Goal: Task Accomplishment & Management: Manage account settings

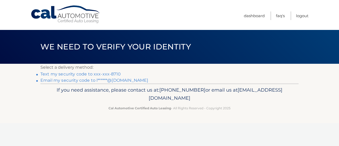
click at [112, 75] on link "Text my security code to xxx-xxx-8710" at bounding box center [80, 74] width 80 height 5
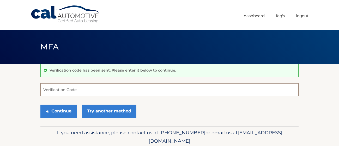
click at [121, 96] on input "Verification Code" at bounding box center [169, 89] width 258 height 13
type input "193523"
click at [40, 105] on button "Continue" at bounding box center [58, 111] width 36 height 13
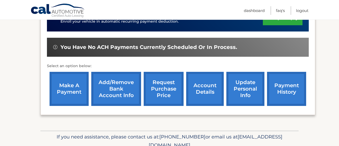
scroll to position [178, 0]
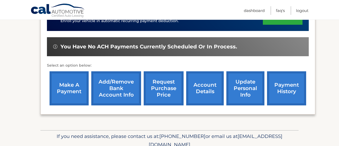
click at [74, 94] on link "make a payment" at bounding box center [69, 88] width 39 height 34
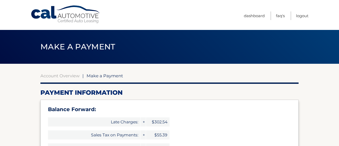
select select "YzVlMDkzM2MtZTRjZC00YzczLWJkMjUtMTYxNjZjMTg4Mjhl"
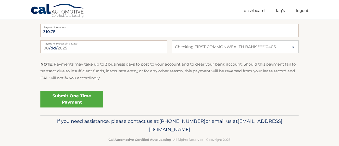
scroll to position [274, 0]
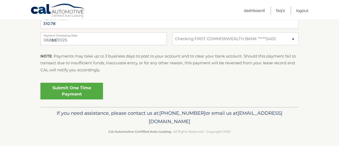
click at [78, 85] on link "Submit One Time Payment" at bounding box center [71, 91] width 63 height 17
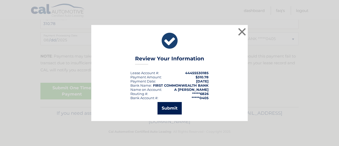
click at [165, 107] on button "Submit" at bounding box center [169, 108] width 24 height 13
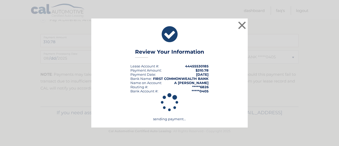
scroll to position [255, 0]
click at [165, 107] on icon at bounding box center [169, 102] width 143 height 19
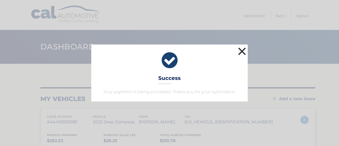
click at [241, 55] on button "×" at bounding box center [242, 51] width 10 height 10
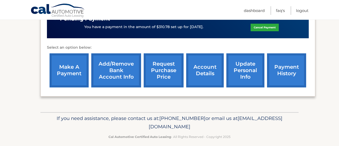
scroll to position [207, 0]
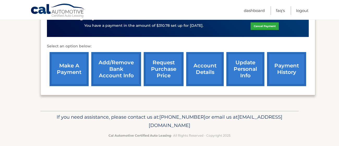
click at [160, 74] on link "request purchase price" at bounding box center [164, 69] width 40 height 34
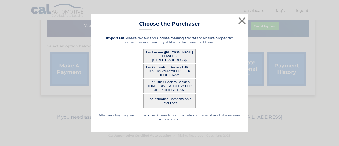
click at [184, 84] on button "For Other Dealers Besides THREE RIVERS CHRYSLER JEEP DODGE RAM" at bounding box center [169, 86] width 52 height 14
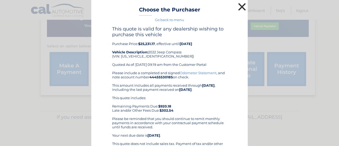
click at [245, 8] on button "×" at bounding box center [242, 7] width 10 height 10
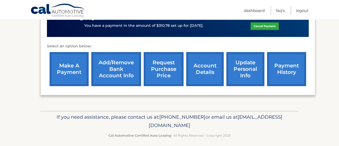
click at [163, 67] on link "request purchase price" at bounding box center [164, 69] width 40 height 34
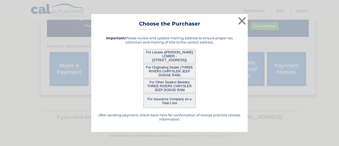
click at [169, 73] on button "For Originating Dealer (THREE RIVERS CHRYSLER JEEP DODGE RAM)" at bounding box center [169, 71] width 52 height 14
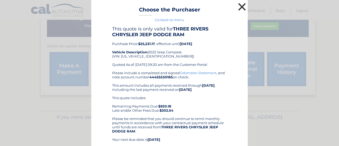
click at [243, 8] on button "×" at bounding box center [242, 7] width 10 height 10
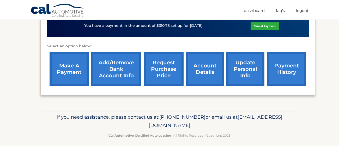
click at [161, 63] on link "request purchase price" at bounding box center [164, 69] width 40 height 34
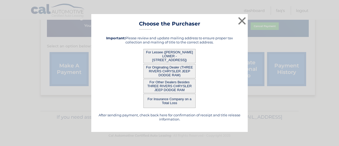
click at [163, 59] on button "For Lessee (ALISON LOWER - 24 Shadow Dr, , Pittsburgh, PA 15227)" at bounding box center [169, 56] width 52 height 14
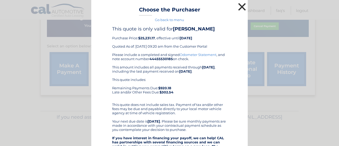
click at [244, 6] on button "×" at bounding box center [242, 7] width 10 height 10
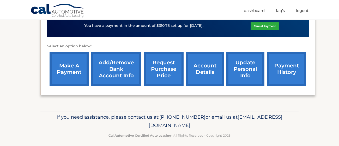
click at [205, 66] on link "account details" at bounding box center [205, 69] width 38 height 34
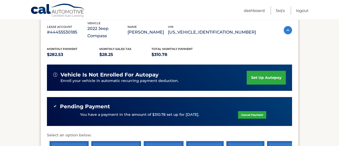
scroll to position [102, 0]
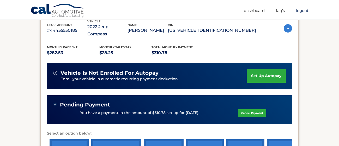
click at [300, 10] on link "Logout" at bounding box center [302, 10] width 13 height 9
